Goal: Obtain resource: Download file/media

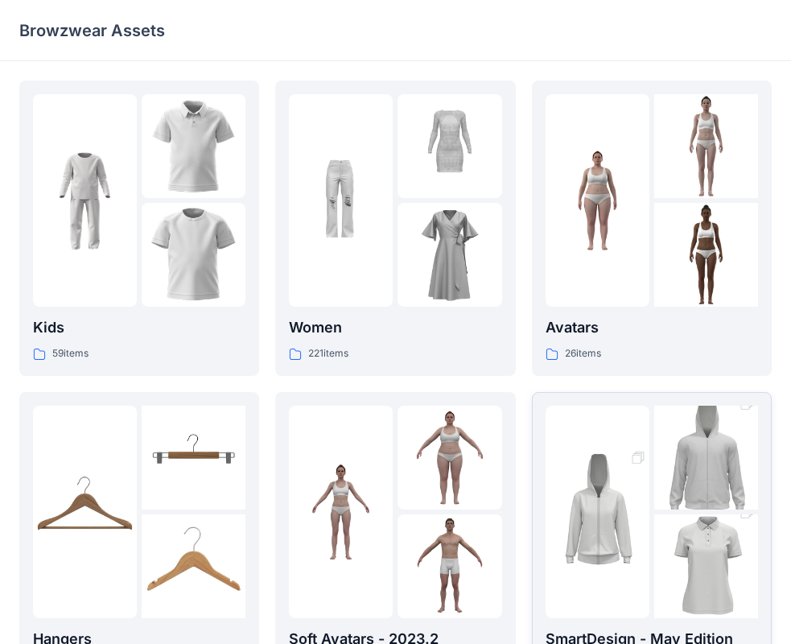
scroll to position [161, 0]
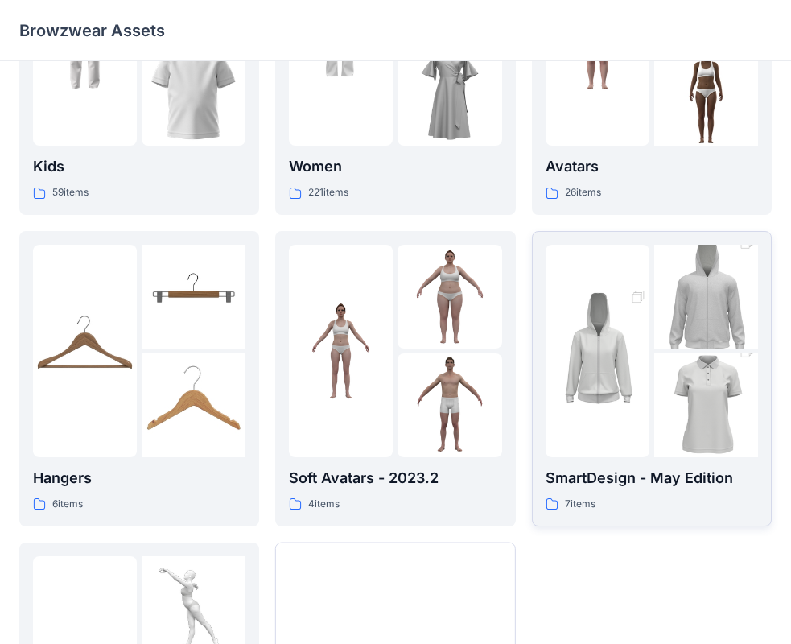
click at [675, 424] on img at bounding box center [706, 406] width 104 height 156
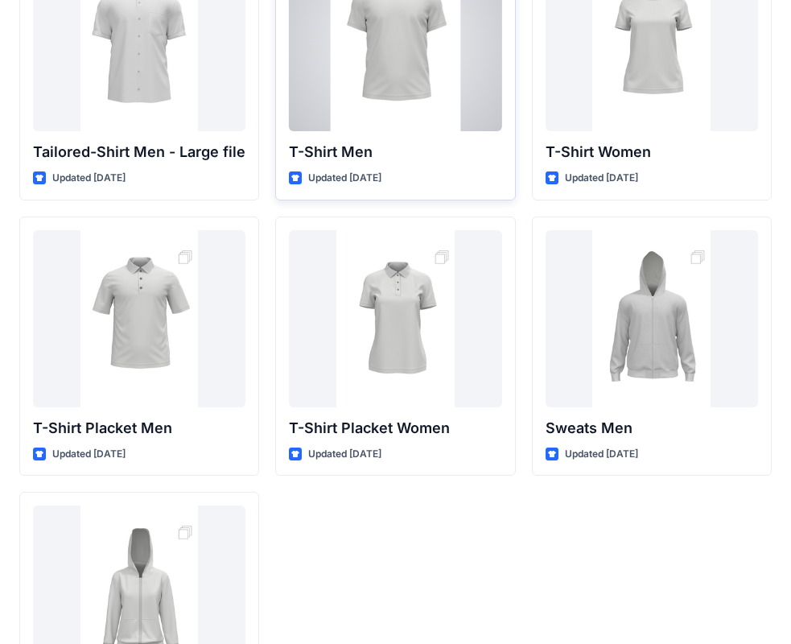
scroll to position [26, 0]
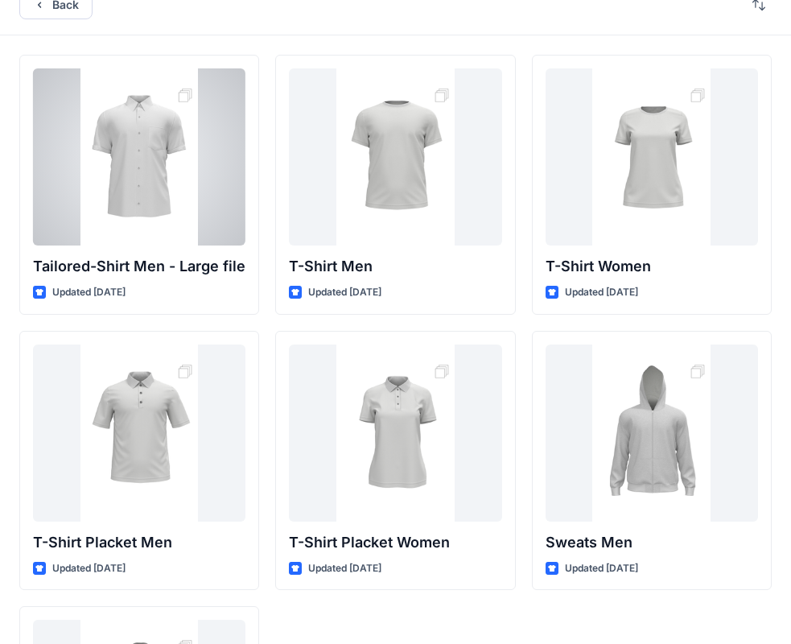
click at [37, 21] on div "Back" at bounding box center [395, 4] width 791 height 61
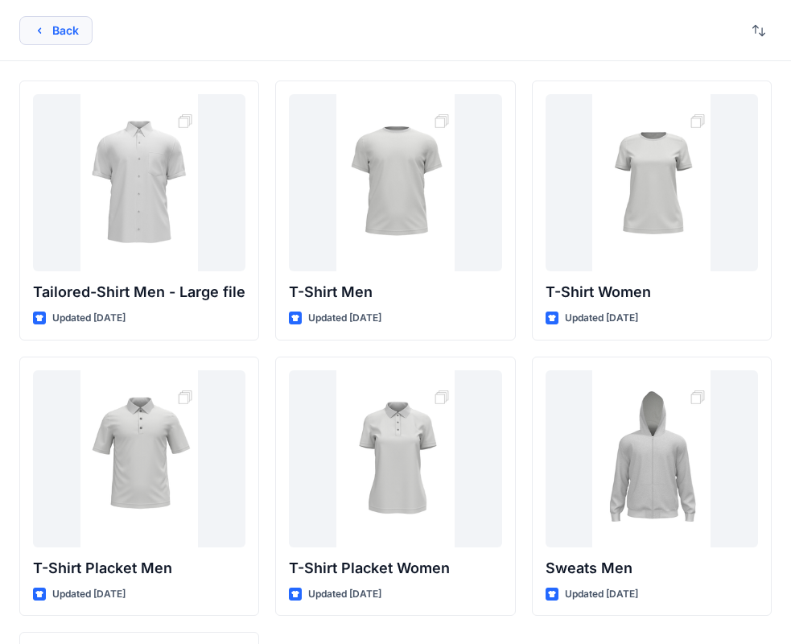
click at [39, 23] on button "Back" at bounding box center [55, 30] width 73 height 29
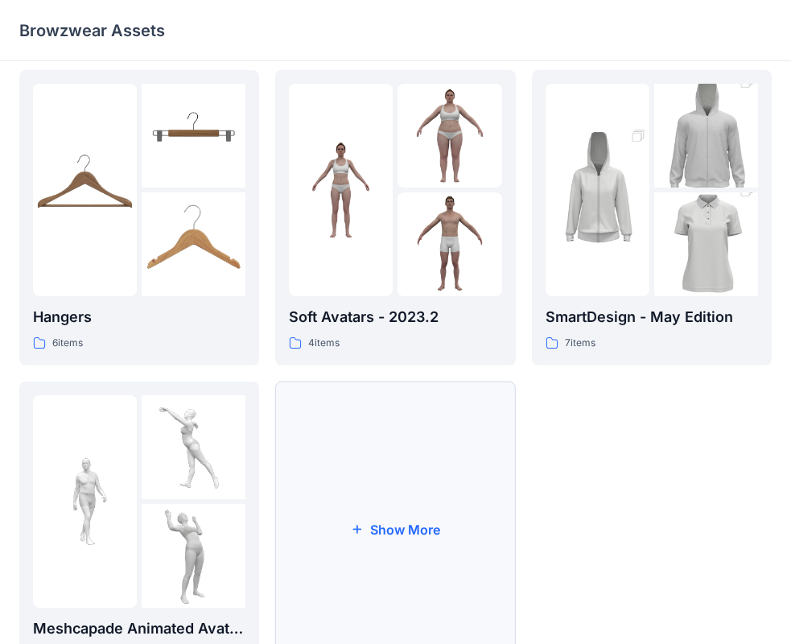
click at [312, 473] on button "Show More" at bounding box center [395, 529] width 240 height 295
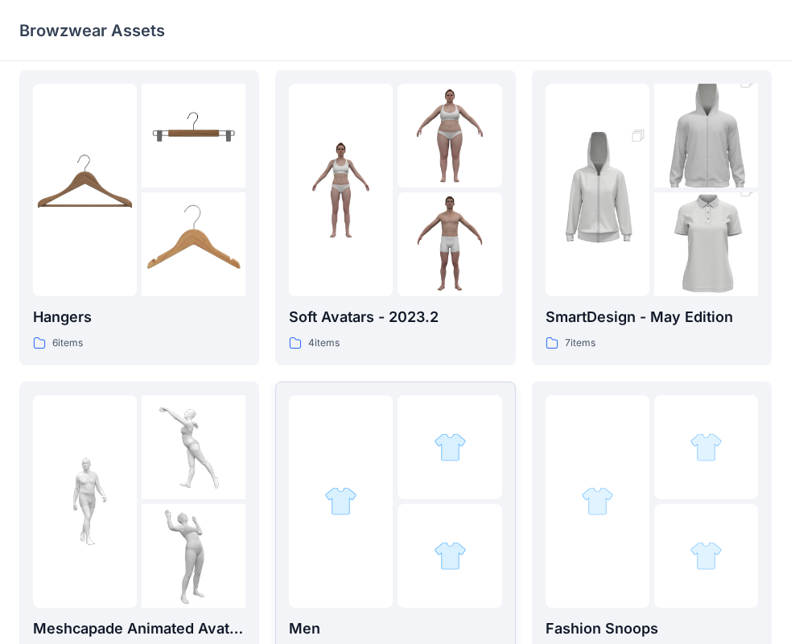
scroll to position [642, 0]
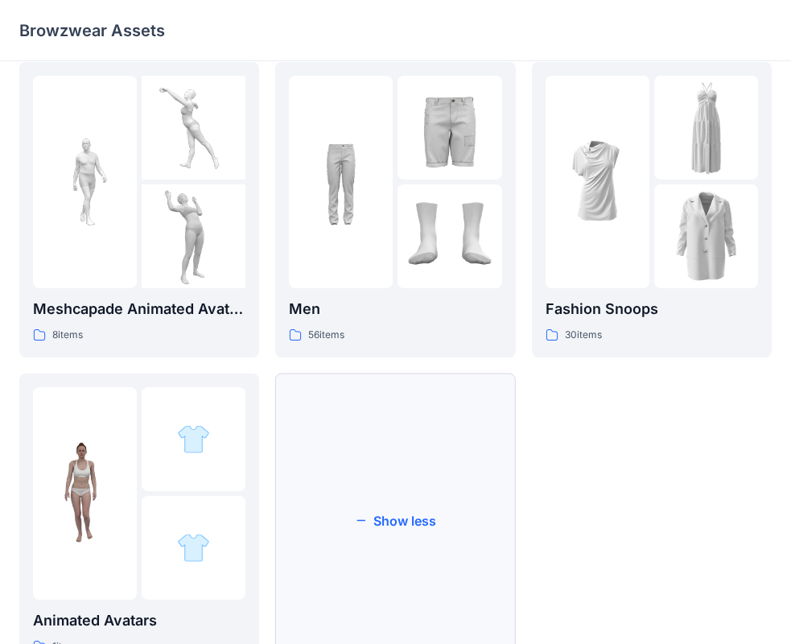
click at [391, 443] on button "Show less" at bounding box center [395, 521] width 240 height 295
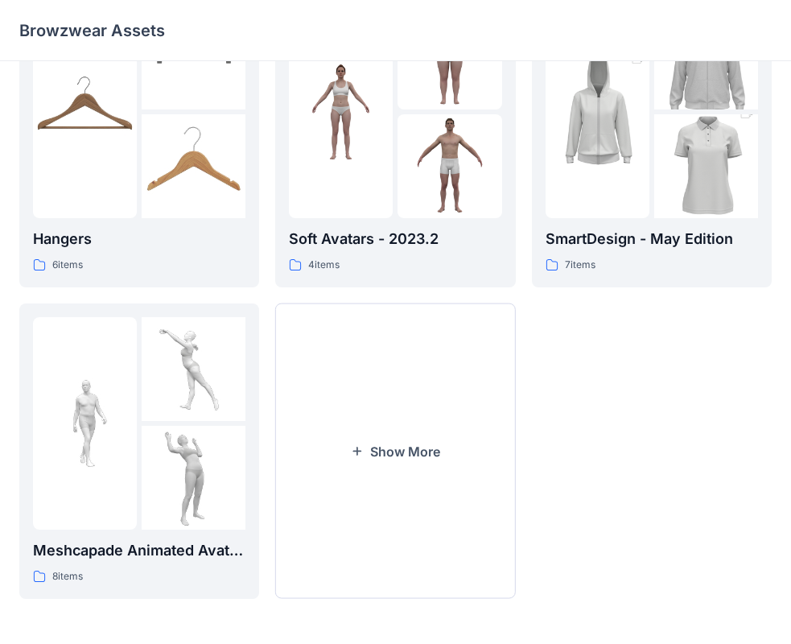
scroll to position [400, 0]
click at [391, 425] on button "Show More" at bounding box center [395, 450] width 240 height 295
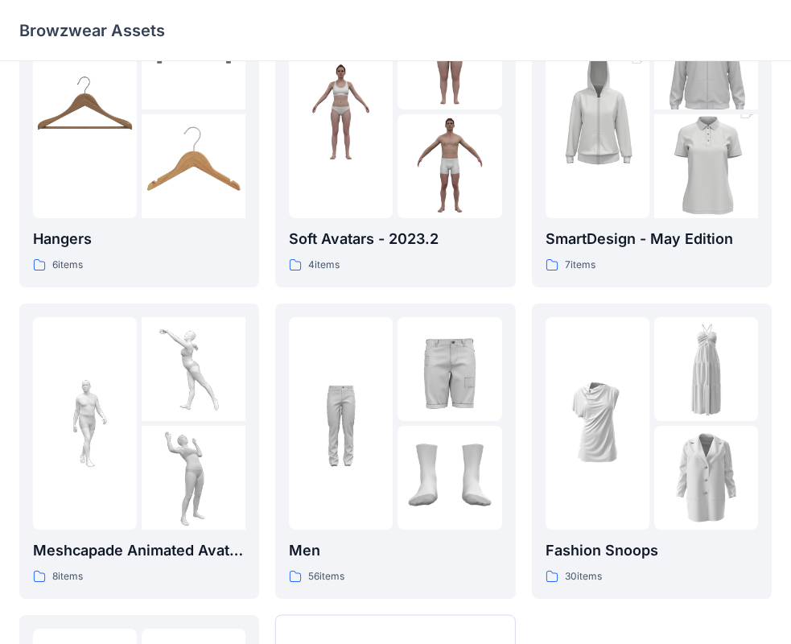
scroll to position [642, 0]
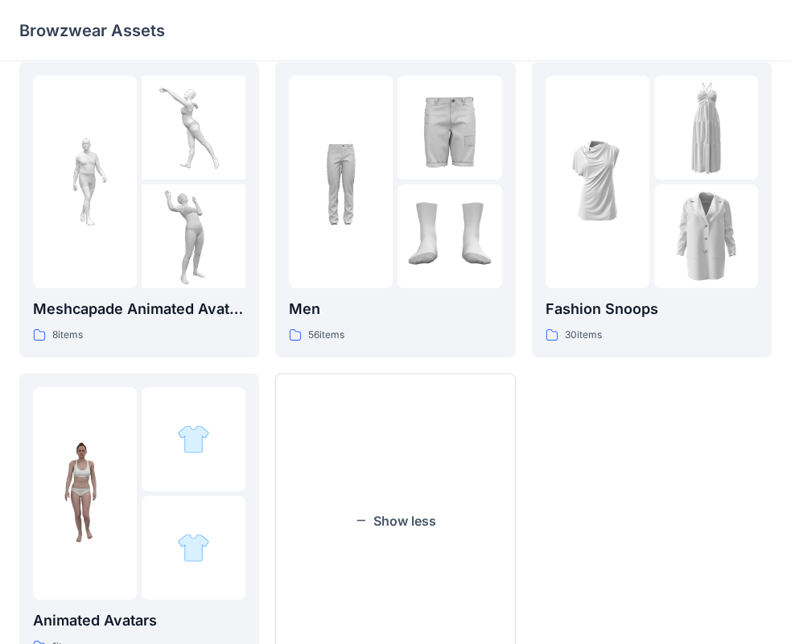
click at [391, 425] on button "Show less" at bounding box center [395, 521] width 240 height 295
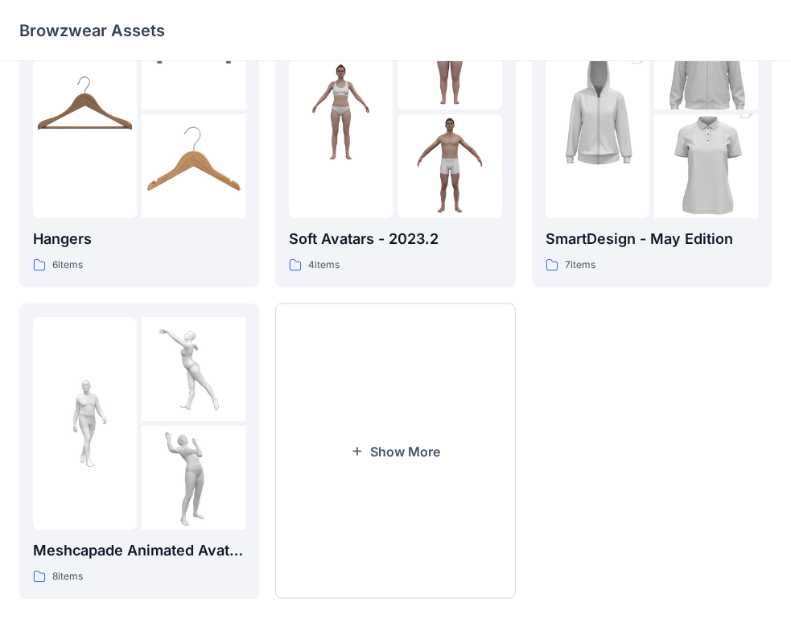
click at [391, 425] on button "Show More" at bounding box center [395, 450] width 240 height 295
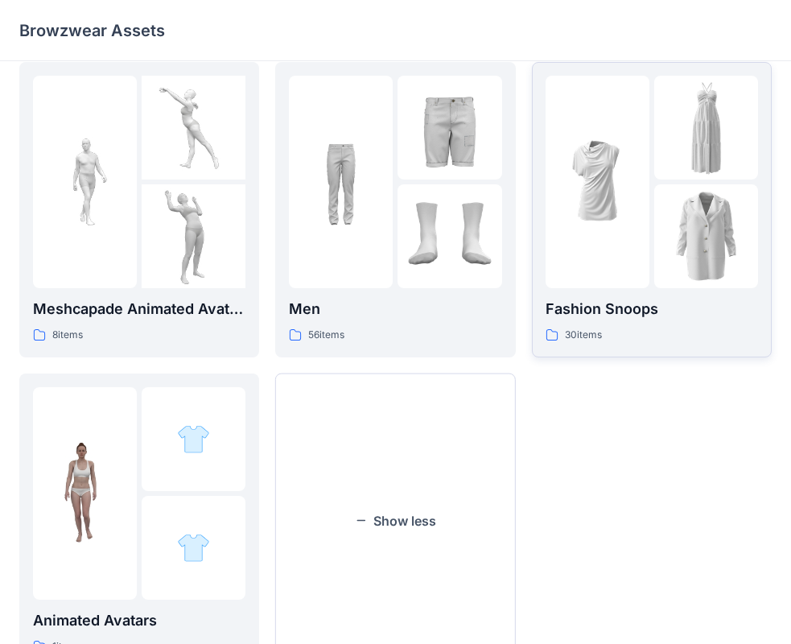
click at [729, 256] on img at bounding box center [706, 236] width 104 height 104
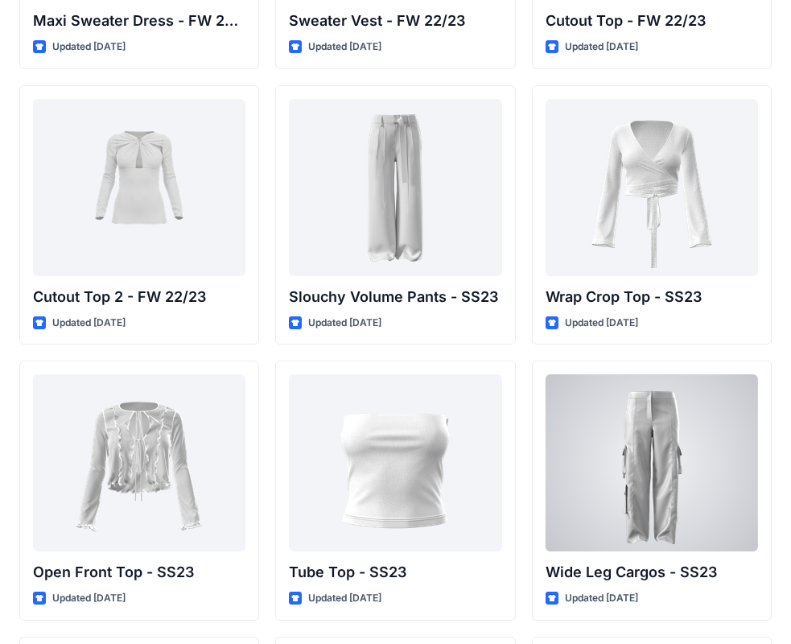
scroll to position [818, 0]
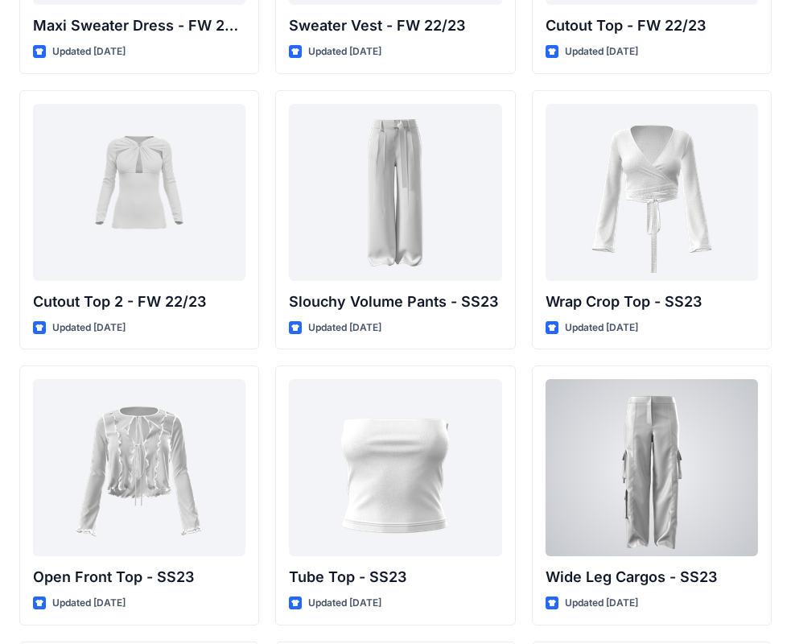
click at [638, 393] on div at bounding box center [652, 467] width 213 height 177
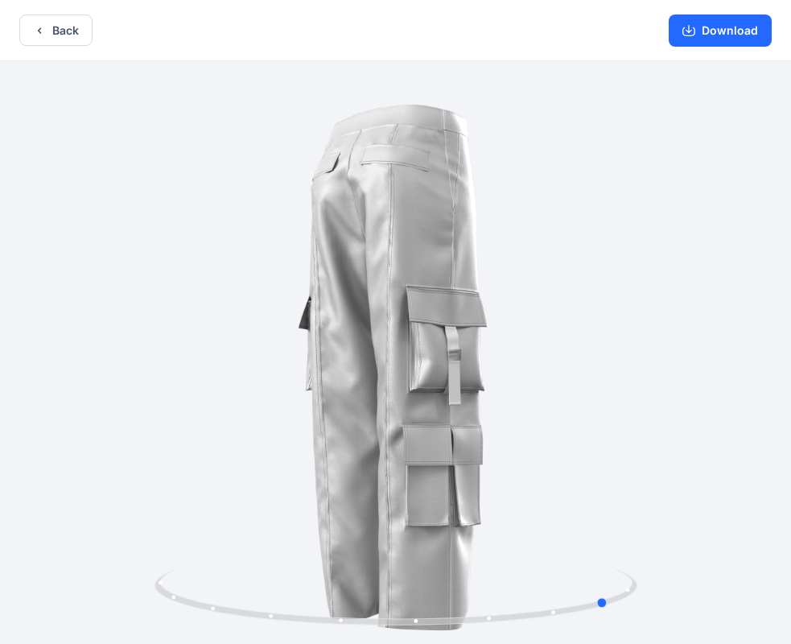
drag, startPoint x: 453, startPoint y: 372, endPoint x: 184, endPoint y: 367, distance: 268.9
click at [184, 367] on div at bounding box center [395, 354] width 791 height 586
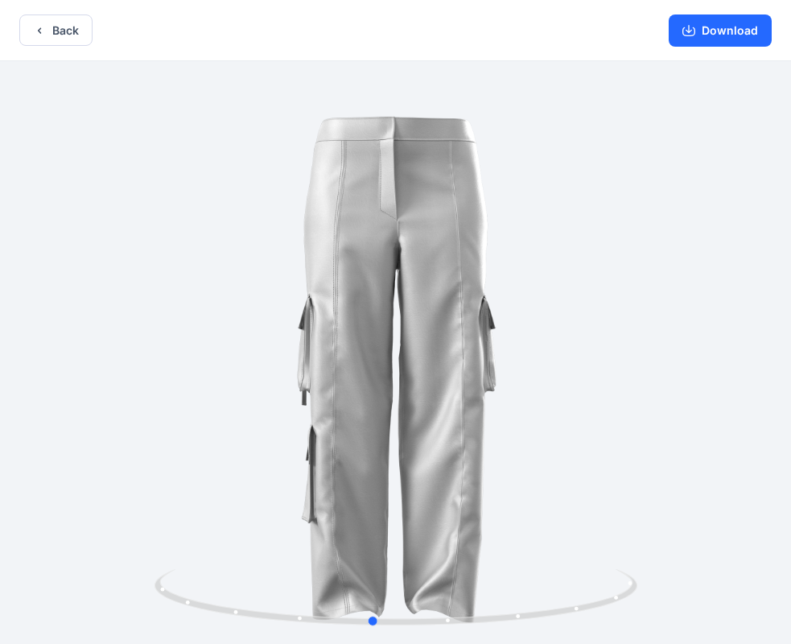
drag, startPoint x: 544, startPoint y: 402, endPoint x: 296, endPoint y: 374, distance: 249.4
click at [300, 375] on div at bounding box center [395, 354] width 791 height 586
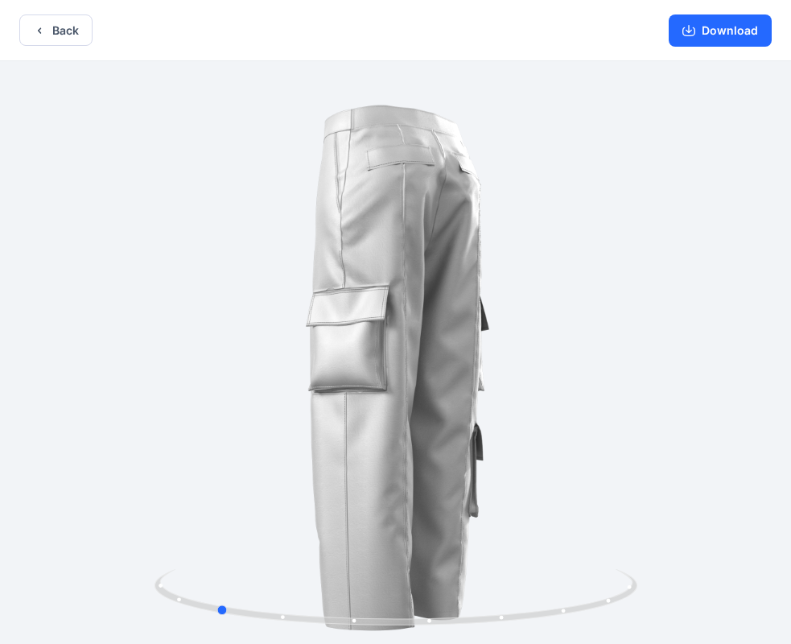
drag, startPoint x: 423, startPoint y: 398, endPoint x: 246, endPoint y: 399, distance: 177.1
click at [251, 400] on div at bounding box center [395, 354] width 791 height 586
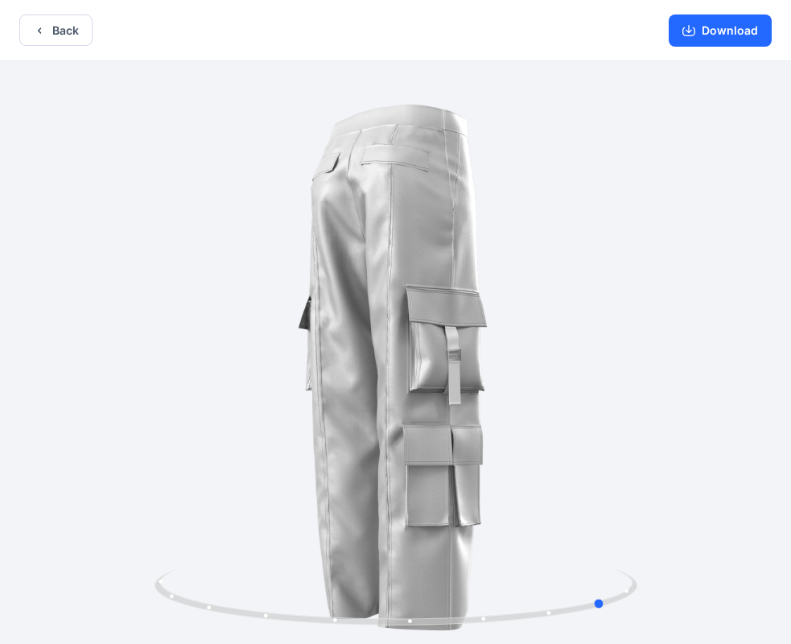
drag, startPoint x: 456, startPoint y: 399, endPoint x: 347, endPoint y: 394, distance: 109.6
click at [347, 394] on div at bounding box center [395, 354] width 791 height 586
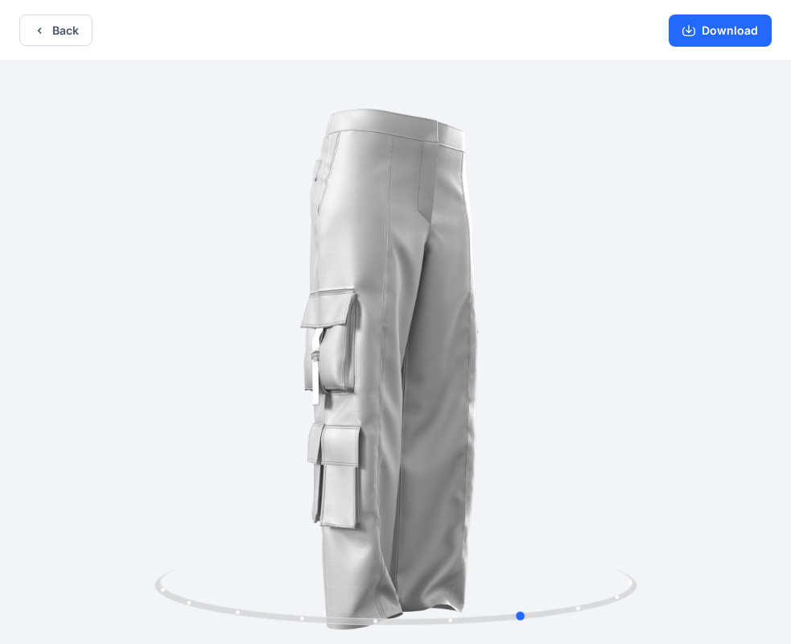
drag, startPoint x: 408, startPoint y: 389, endPoint x: 347, endPoint y: 374, distance: 62.9
click at [348, 375] on div at bounding box center [395, 354] width 791 height 586
click at [70, 20] on button "Back" at bounding box center [55, 29] width 73 height 31
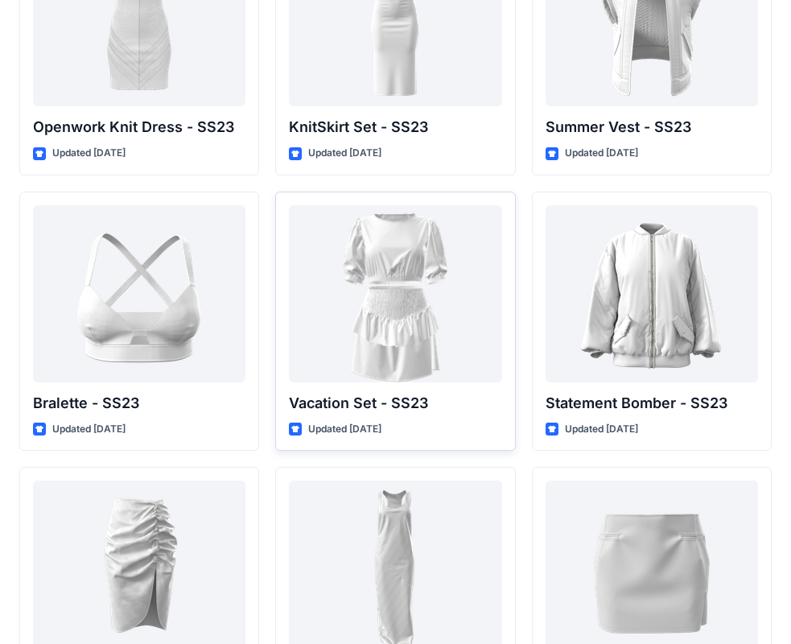
scroll to position [1794, 0]
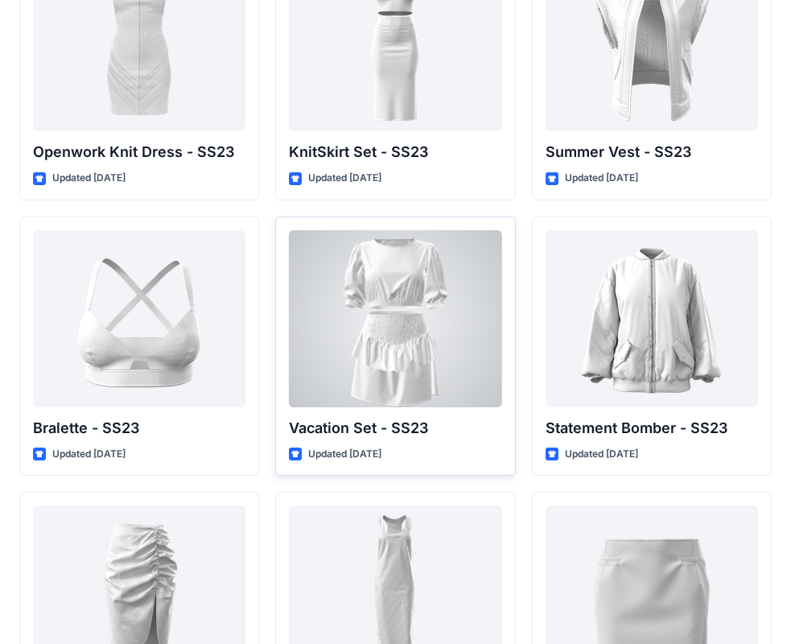
click at [457, 267] on div at bounding box center [395, 318] width 213 height 177
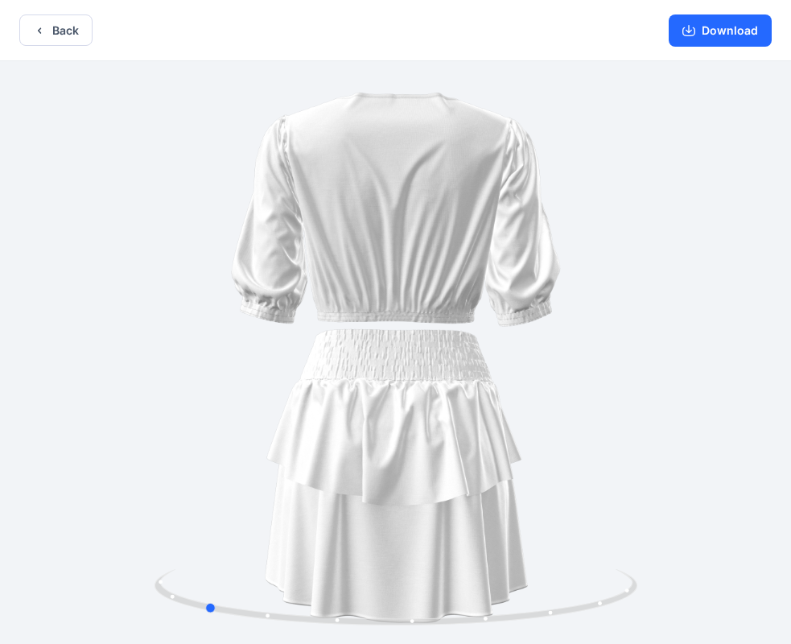
drag, startPoint x: 487, startPoint y: 286, endPoint x: 261, endPoint y: 269, distance: 226.8
click at [261, 269] on div at bounding box center [395, 354] width 791 height 586
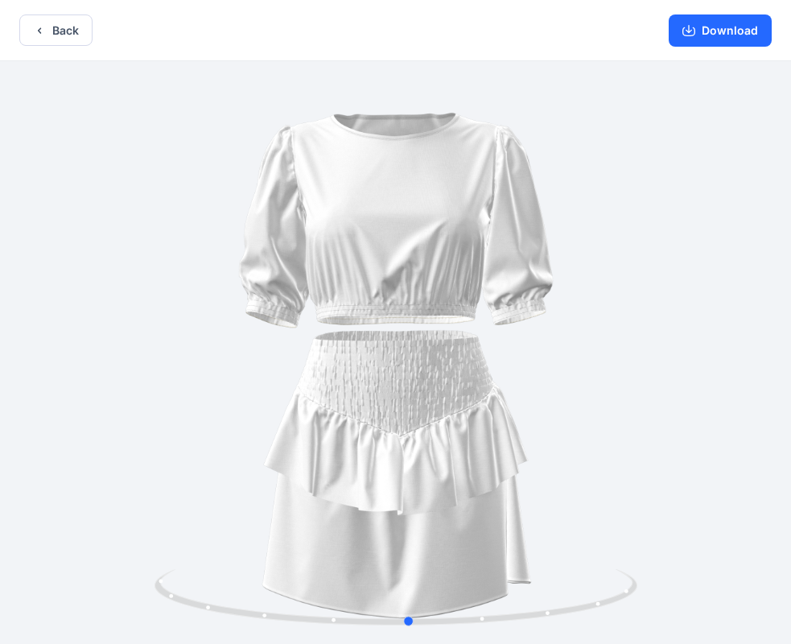
drag, startPoint x: 595, startPoint y: 346, endPoint x: 352, endPoint y: 342, distance: 243.1
click at [352, 342] on div at bounding box center [395, 354] width 791 height 586
click at [34, 34] on button "Back" at bounding box center [55, 29] width 73 height 31
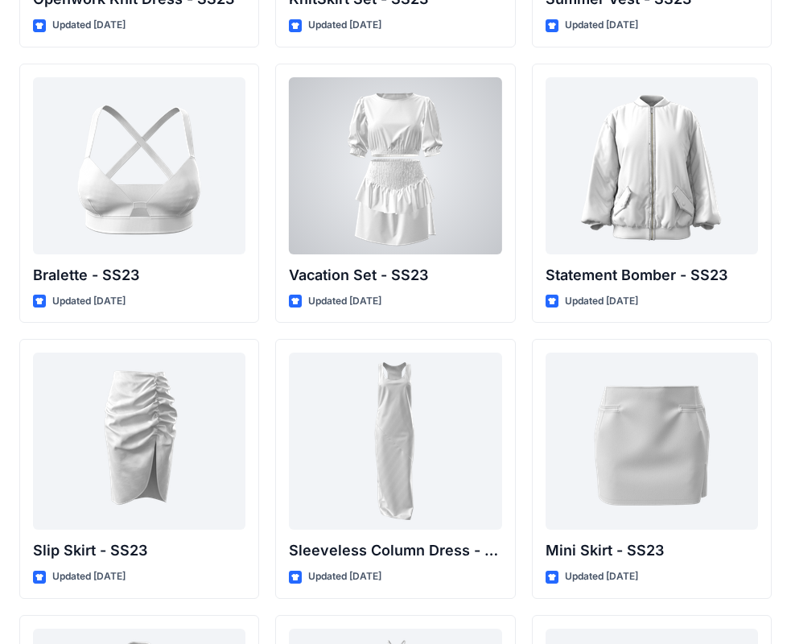
scroll to position [1955, 0]
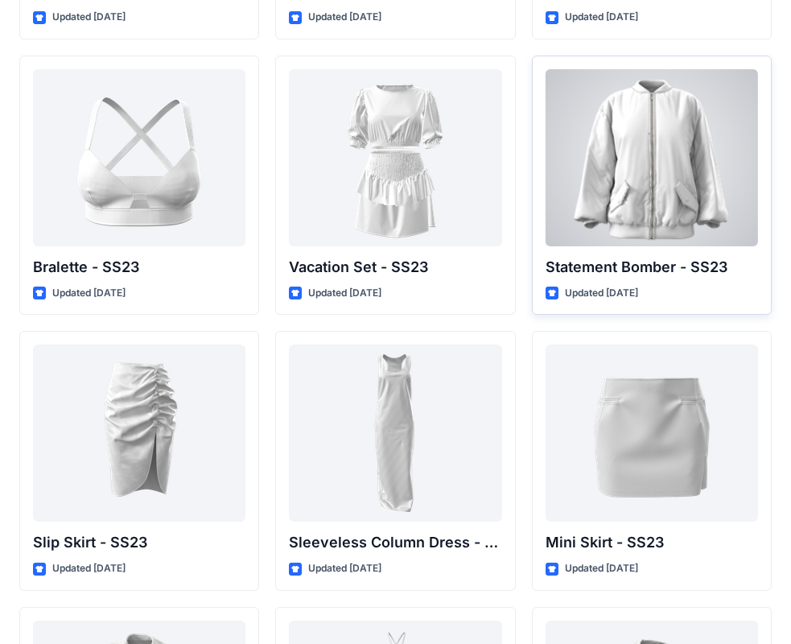
click at [700, 198] on div at bounding box center [652, 157] width 213 height 177
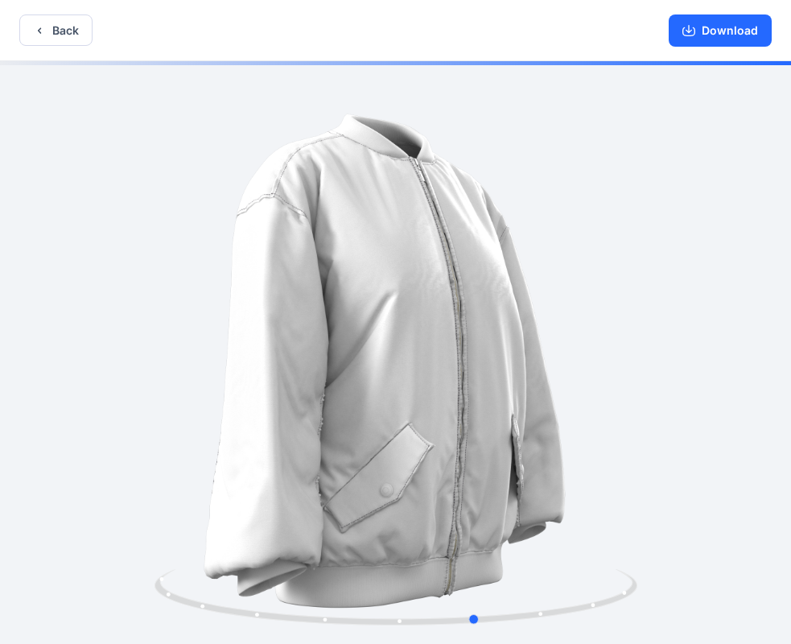
drag, startPoint x: 502, startPoint y: 452, endPoint x: 87, endPoint y: 437, distance: 414.8
click at [95, 444] on div at bounding box center [395, 354] width 791 height 586
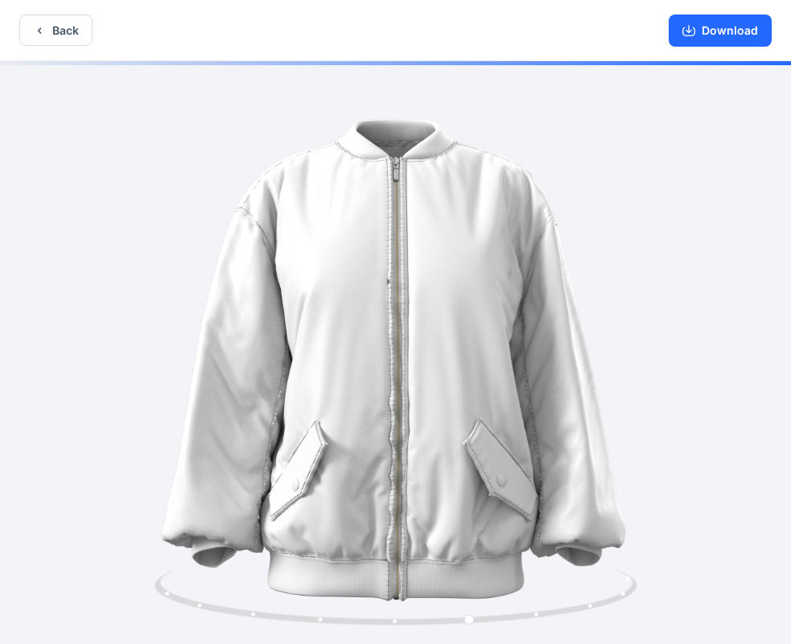
click at [15, 30] on div "Back Download" at bounding box center [395, 30] width 791 height 61
click at [25, 30] on button "Back" at bounding box center [55, 29] width 73 height 31
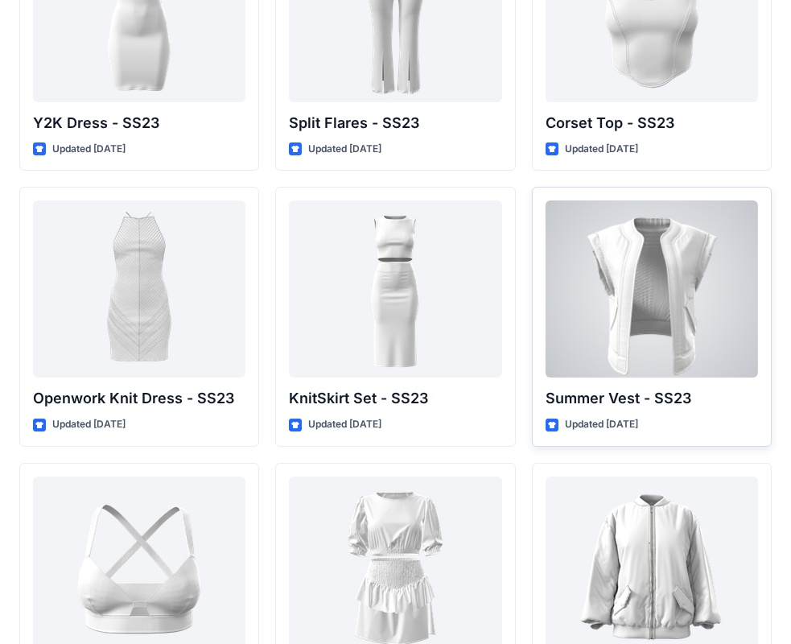
scroll to position [1553, 0]
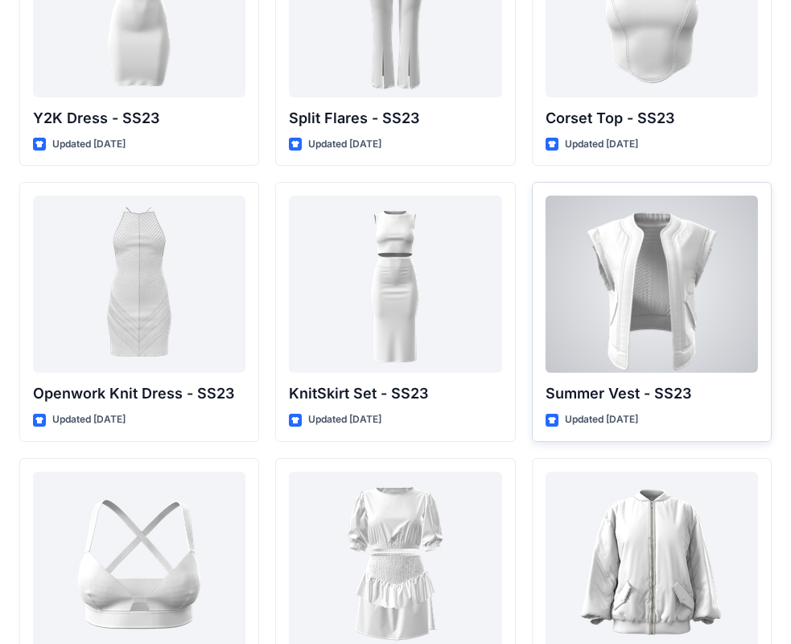
click at [629, 390] on p "Summer Vest - SS23" at bounding box center [652, 393] width 213 height 23
click at [627, 359] on div at bounding box center [652, 284] width 213 height 177
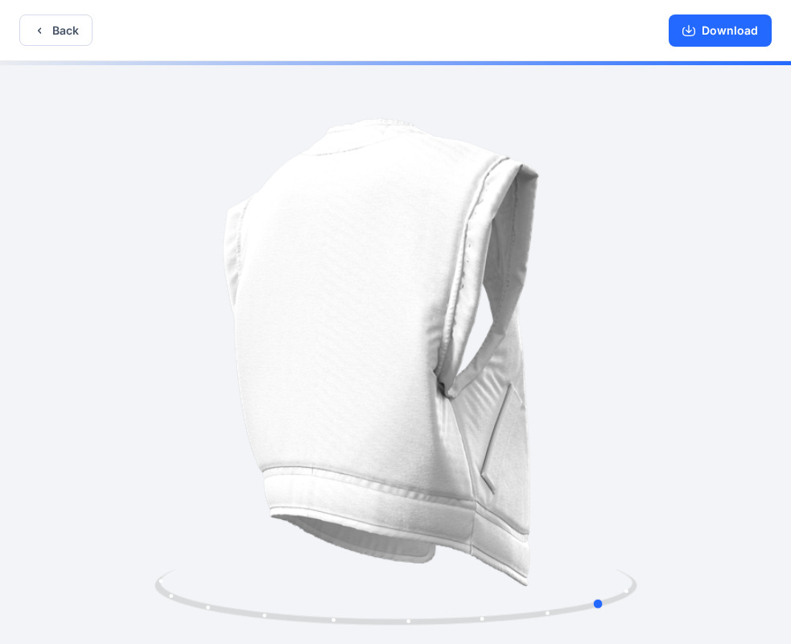
drag, startPoint x: 481, startPoint y: 325, endPoint x: 3, endPoint y: 281, distance: 480.2
click at [3, 281] on div at bounding box center [395, 354] width 791 height 586
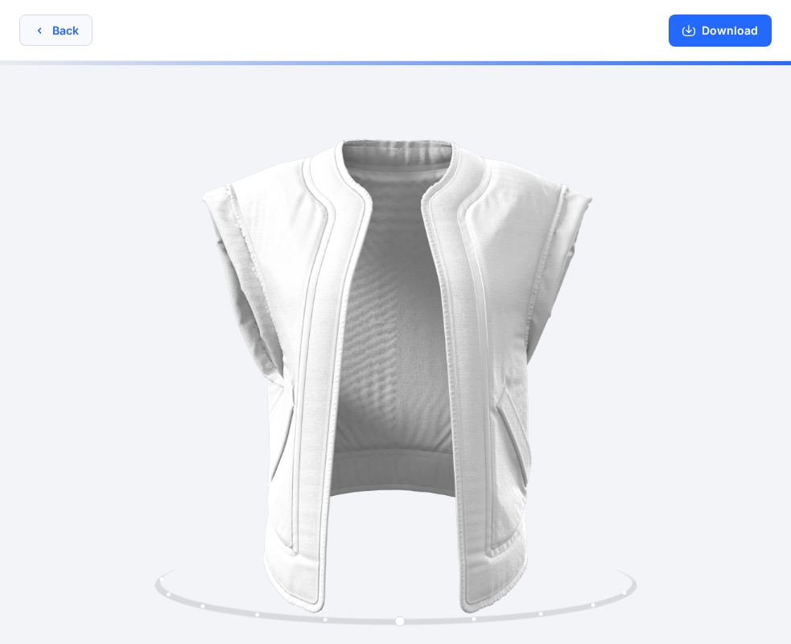
click at [47, 33] on button "Back" at bounding box center [55, 29] width 73 height 31
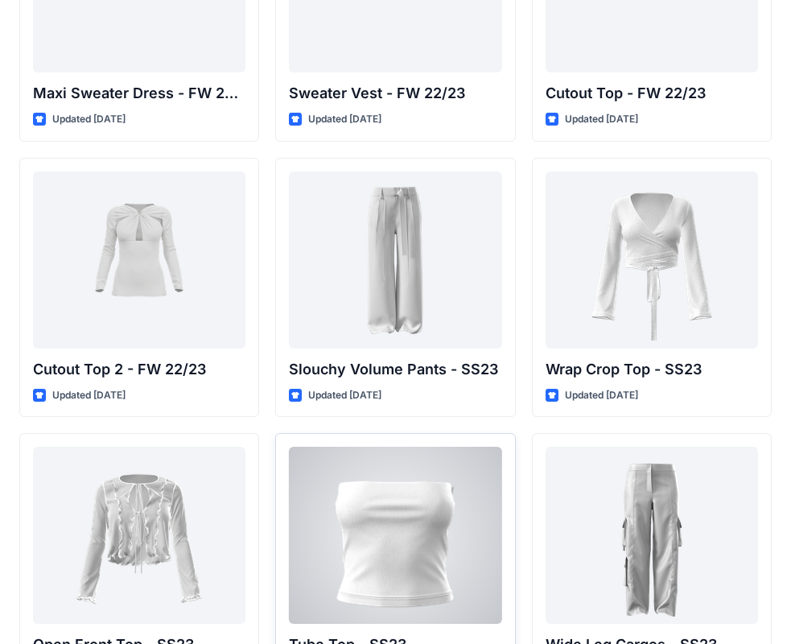
scroll to position [748, 0]
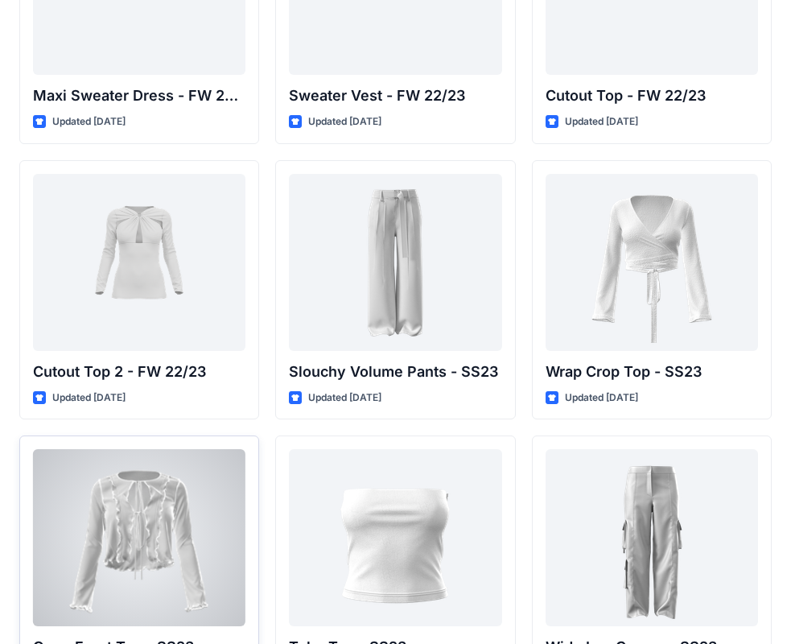
click at [145, 463] on div at bounding box center [139, 537] width 213 height 177
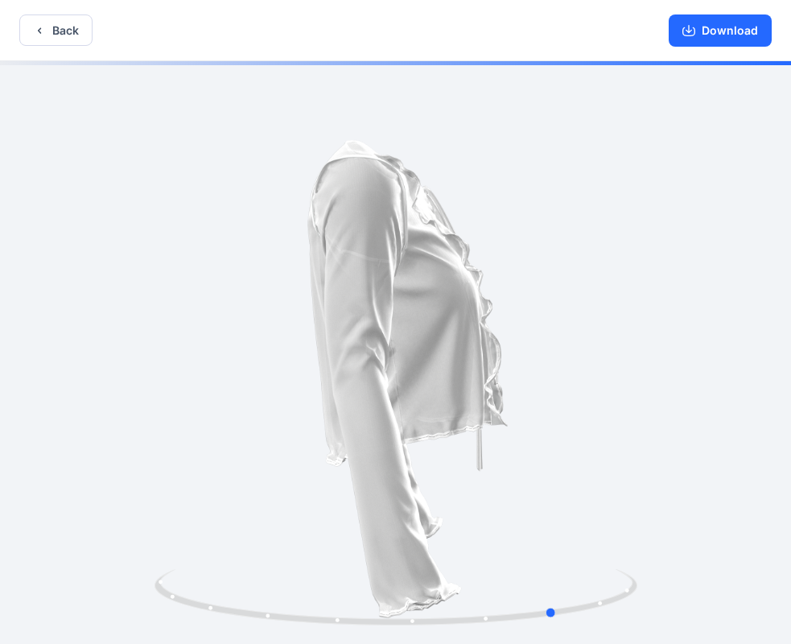
drag, startPoint x: 555, startPoint y: 266, endPoint x: 212, endPoint y: 242, distance: 343.8
click at [213, 242] on div at bounding box center [395, 354] width 791 height 586
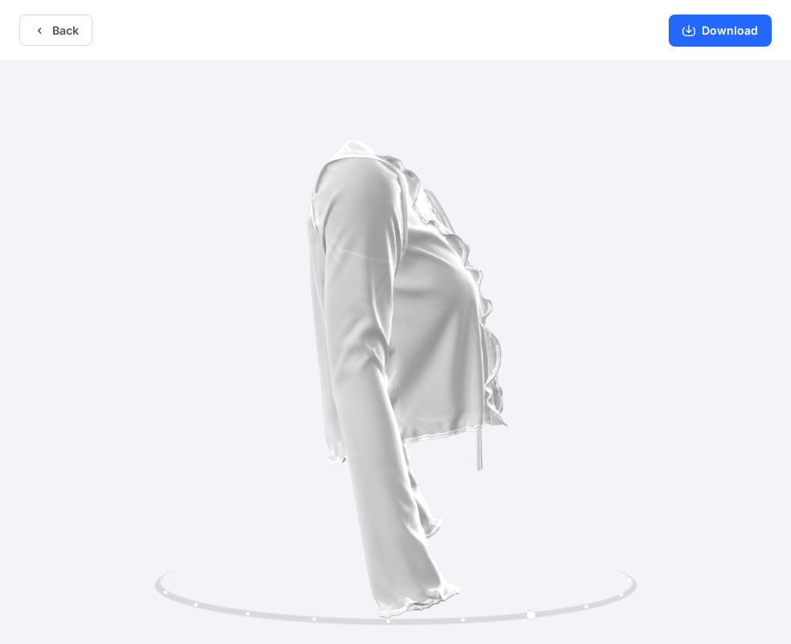
drag, startPoint x: 41, startPoint y: 13, endPoint x: 52, endPoint y: 31, distance: 21.7
click at [40, 14] on div "Back Download" at bounding box center [395, 30] width 791 height 61
click at [53, 32] on button "Back" at bounding box center [55, 29] width 73 height 31
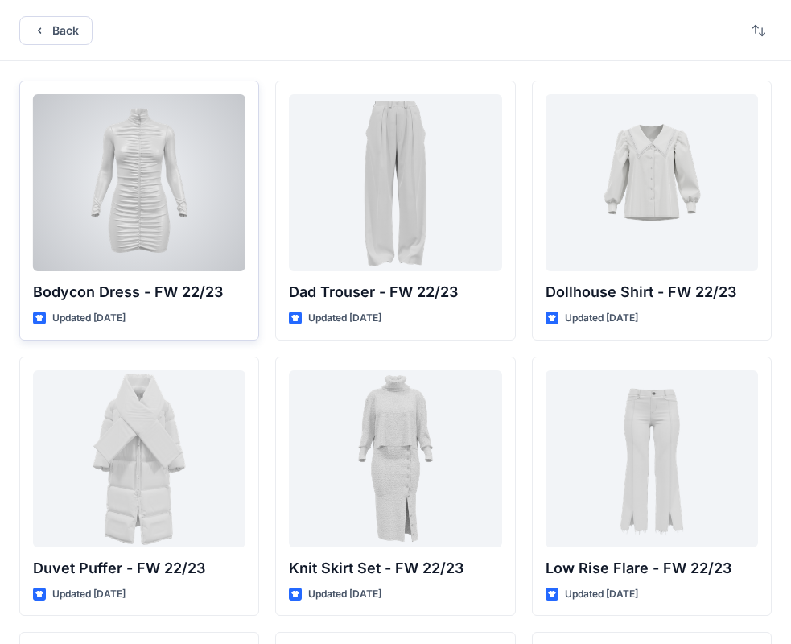
click at [124, 266] on div at bounding box center [139, 182] width 213 height 177
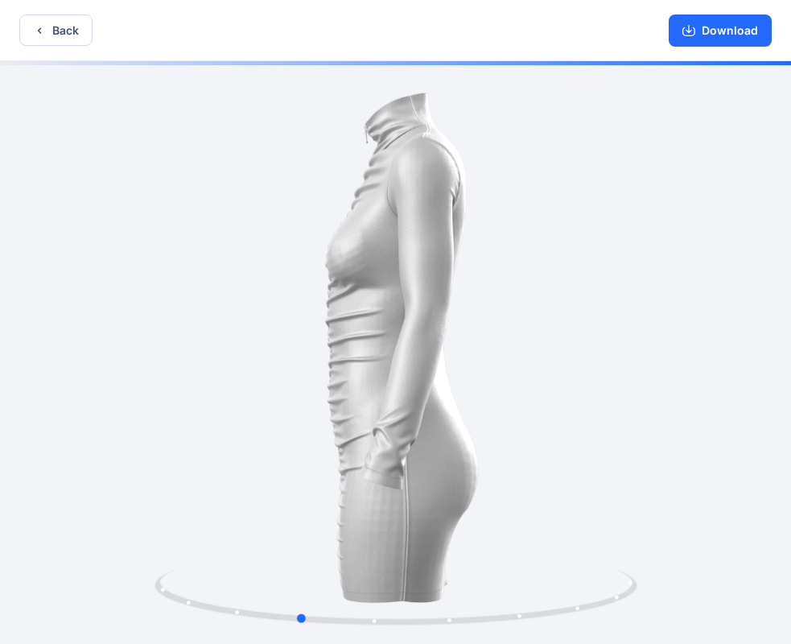
drag, startPoint x: 548, startPoint y: 398, endPoint x: -59, endPoint y: 319, distance: 612.2
click at [0, 319] on html "Back Download Version History" at bounding box center [395, 323] width 791 height 647
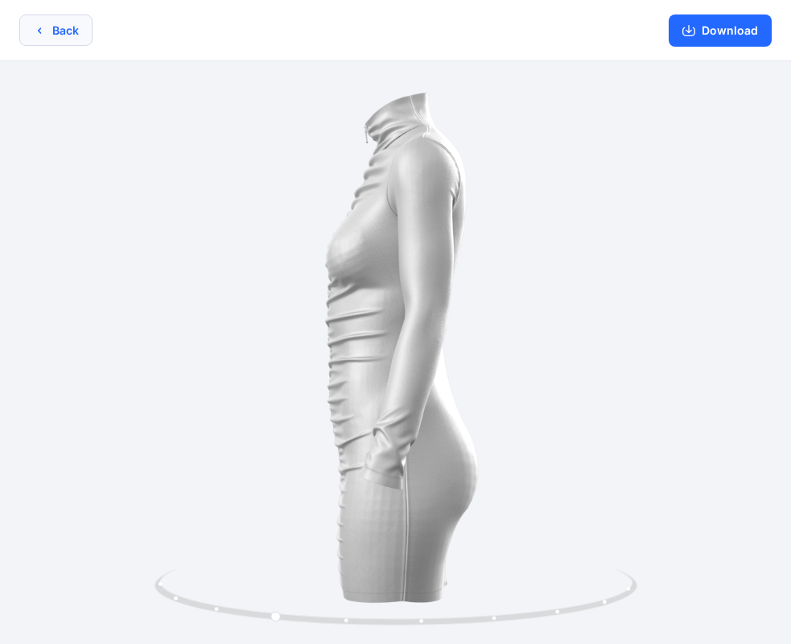
click at [35, 30] on icon "button" at bounding box center [39, 30] width 13 height 13
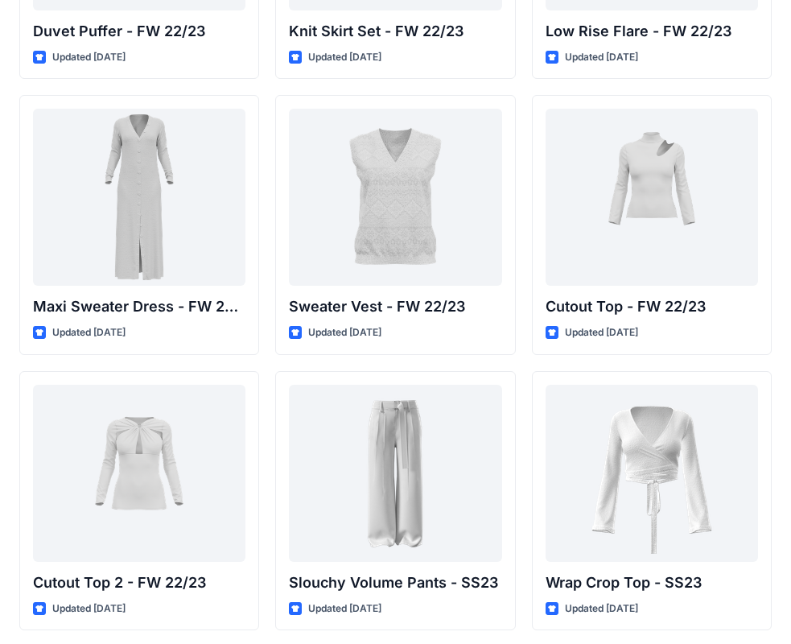
scroll to position [563, 0]
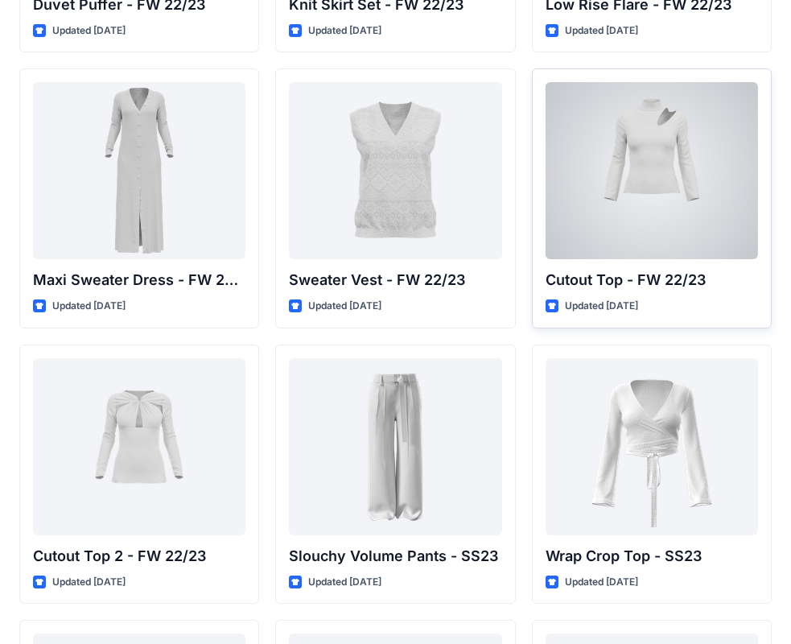
click at [617, 226] on div at bounding box center [652, 170] width 213 height 177
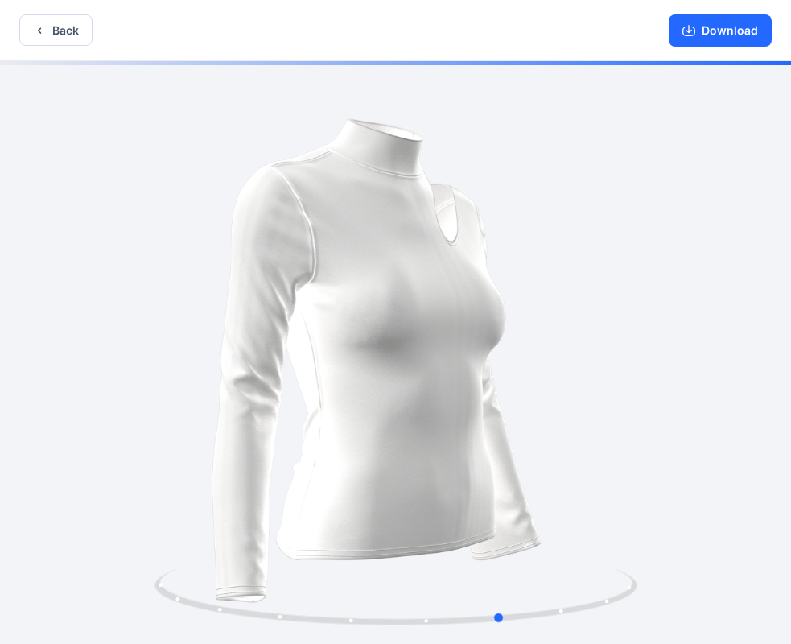
drag, startPoint x: 525, startPoint y: 335, endPoint x: 147, endPoint y: 308, distance: 378.5
click at [147, 308] on div at bounding box center [395, 354] width 791 height 586
click at [275, 291] on div at bounding box center [395, 354] width 791 height 586
drag, startPoint x: 275, startPoint y: 291, endPoint x: 253, endPoint y: 290, distance: 21.8
click at [254, 290] on div at bounding box center [395, 354] width 791 height 586
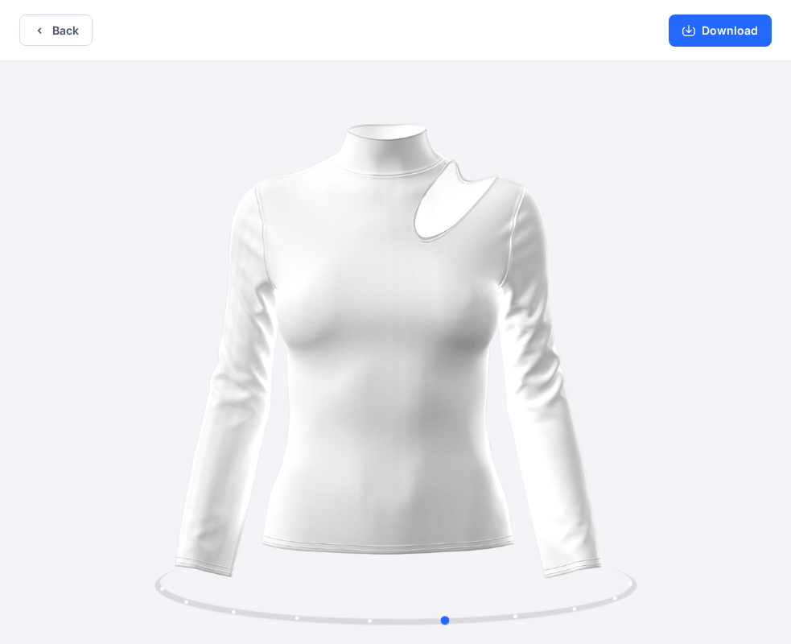
drag, startPoint x: 253, startPoint y: 290, endPoint x: 212, endPoint y: 284, distance: 41.4
click at [213, 284] on div at bounding box center [395, 354] width 791 height 586
click at [762, 27] on button "Download" at bounding box center [720, 30] width 103 height 32
click at [86, 38] on button "Back" at bounding box center [55, 29] width 73 height 31
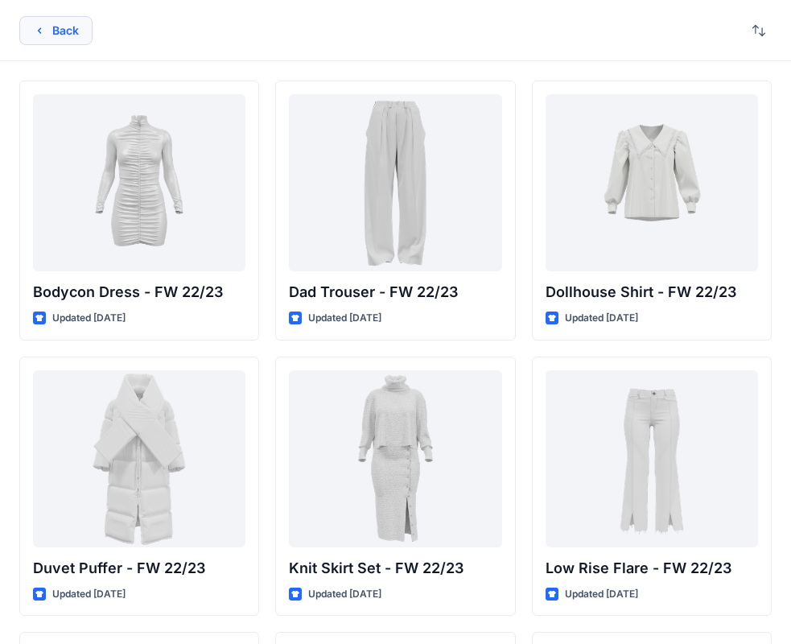
click at [64, 22] on button "Back" at bounding box center [55, 30] width 73 height 29
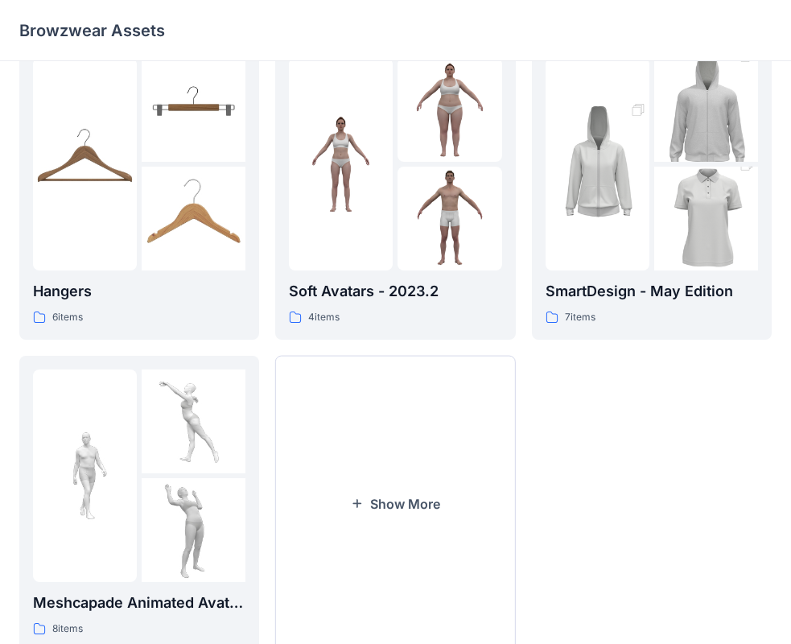
scroll to position [320, 0]
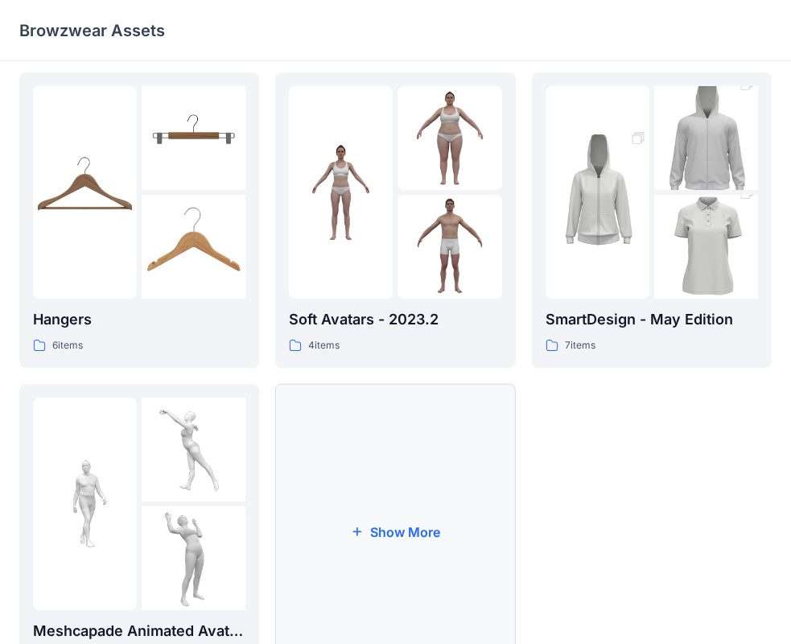
click at [381, 439] on button "Show More" at bounding box center [395, 531] width 240 height 295
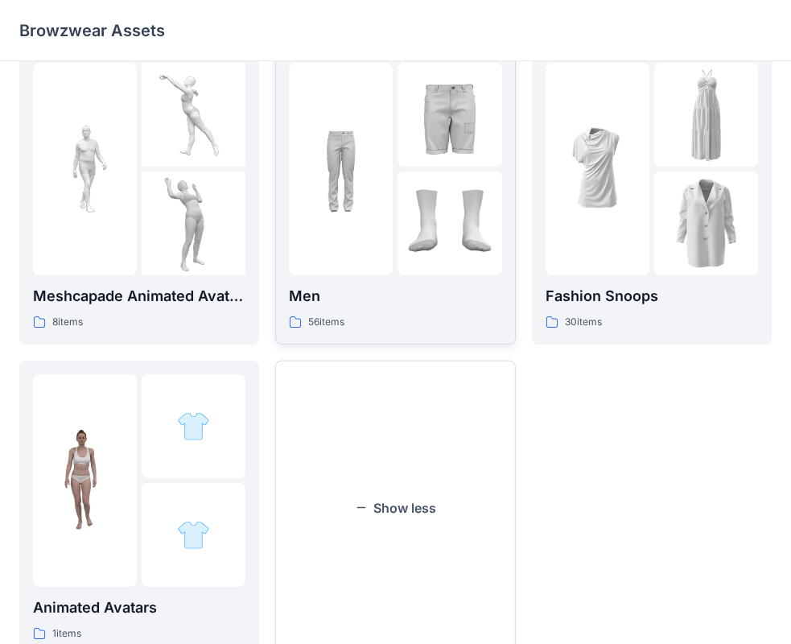
scroll to position [630, 0]
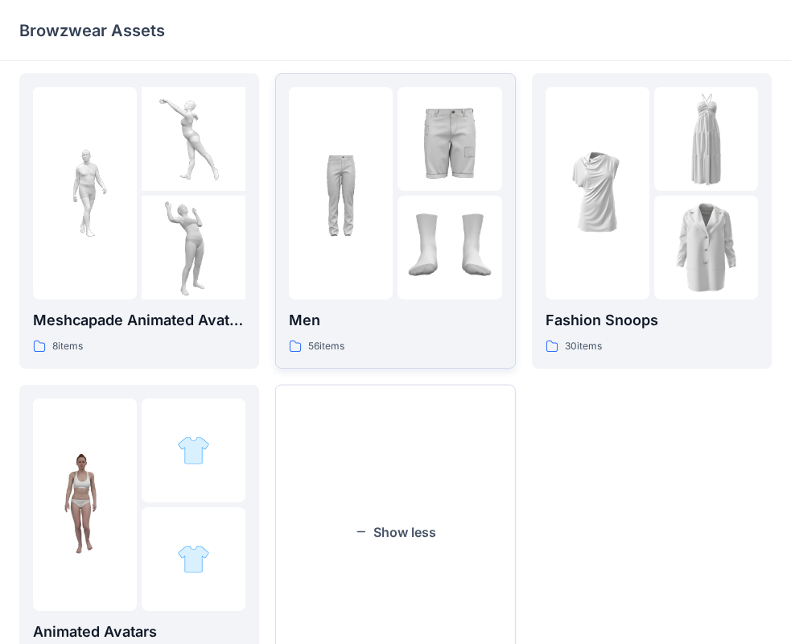
click at [386, 215] on img at bounding box center [341, 193] width 104 height 104
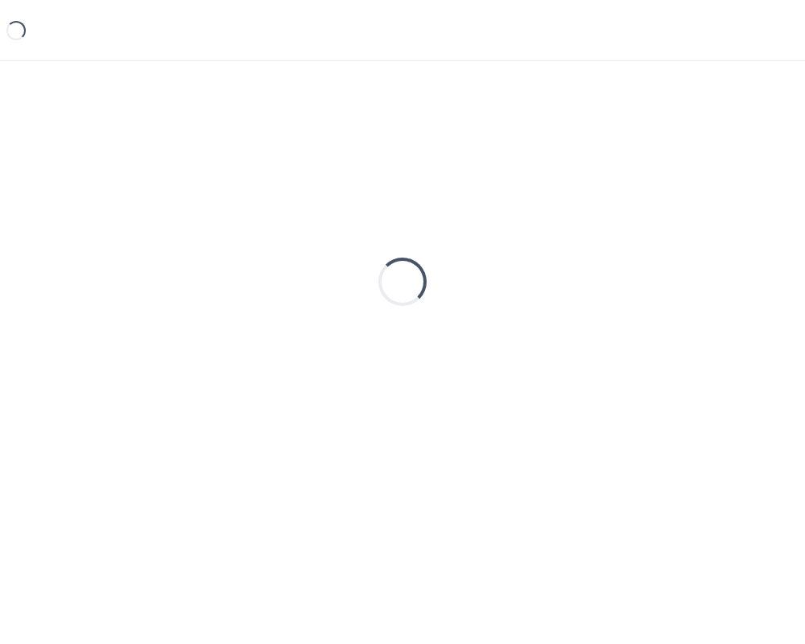
click at [386, 215] on div "Loading..." at bounding box center [402, 281] width 766 height 402
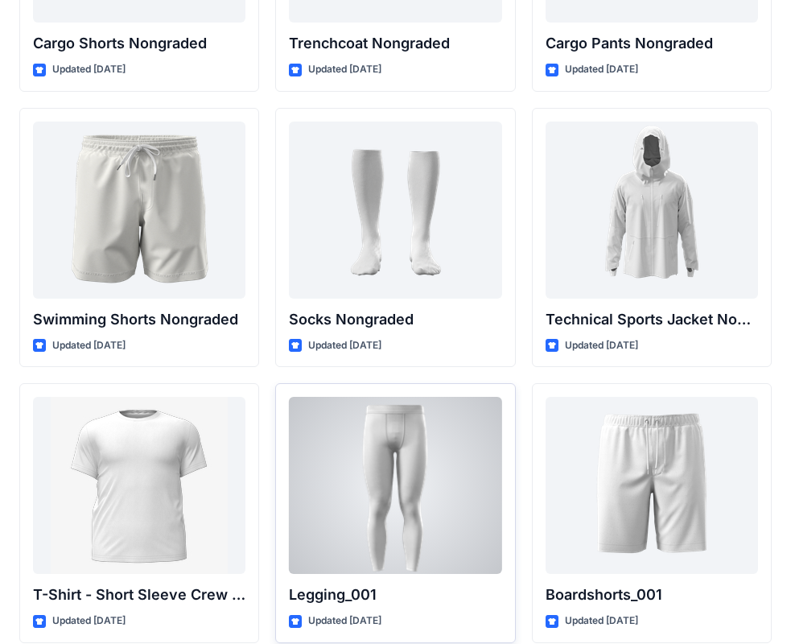
scroll to position [2508, 0]
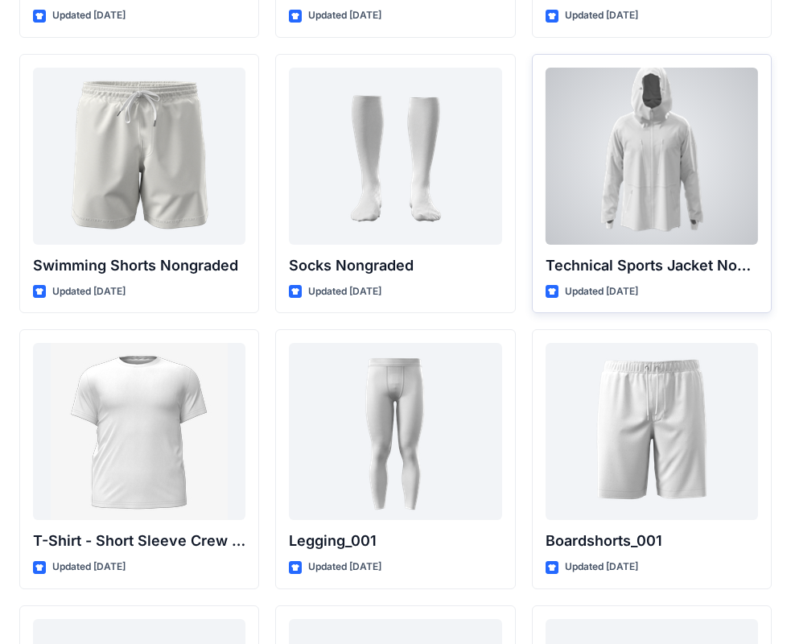
click at [617, 157] on div at bounding box center [652, 156] width 213 height 177
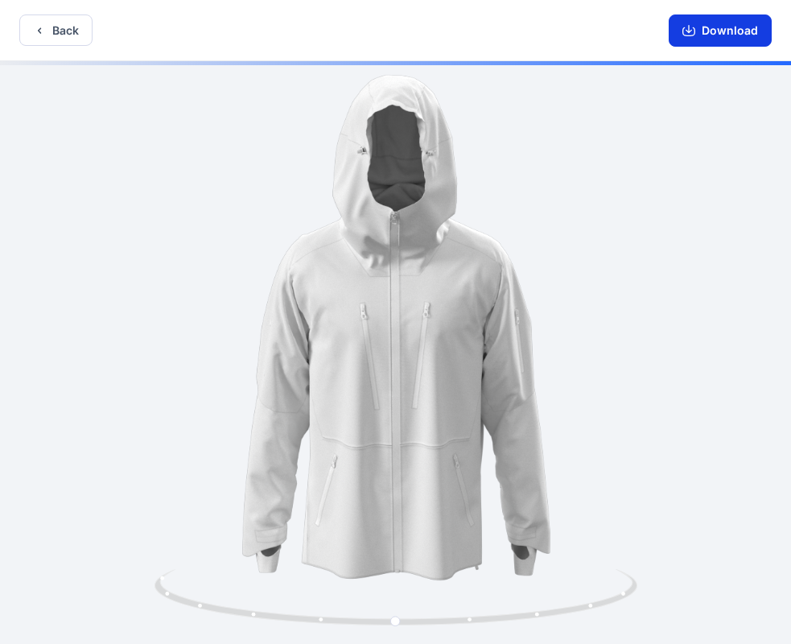
click at [753, 19] on button "Download" at bounding box center [720, 30] width 103 height 32
drag, startPoint x: 610, startPoint y: 243, endPoint x: 597, endPoint y: 280, distance: 39.2
click at [597, 280] on div at bounding box center [395, 354] width 791 height 586
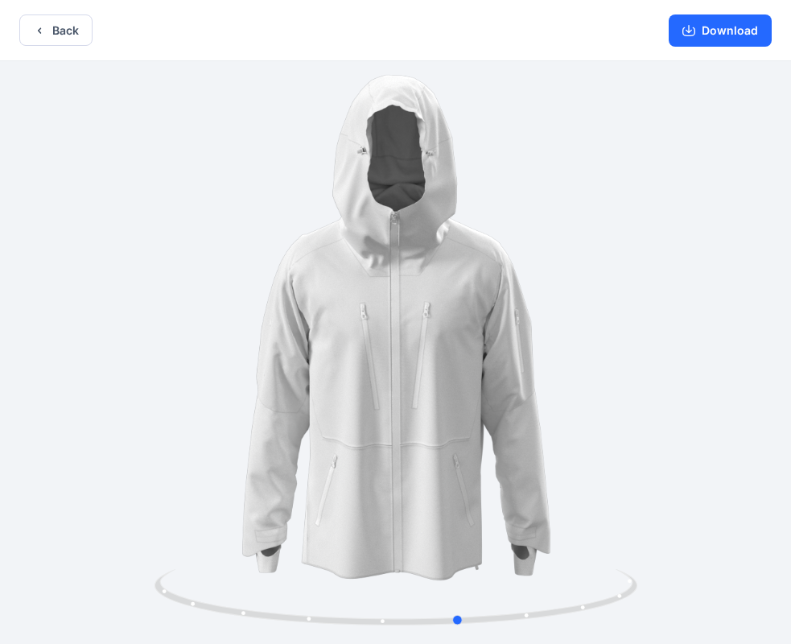
drag, startPoint x: 573, startPoint y: 319, endPoint x: 660, endPoint y: 350, distance: 92.4
click at [660, 350] on div at bounding box center [395, 354] width 791 height 586
